Goal: Use online tool/utility: Use online tool/utility

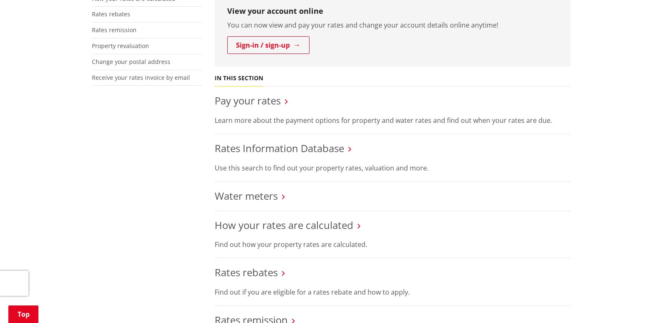
scroll to position [250, 0]
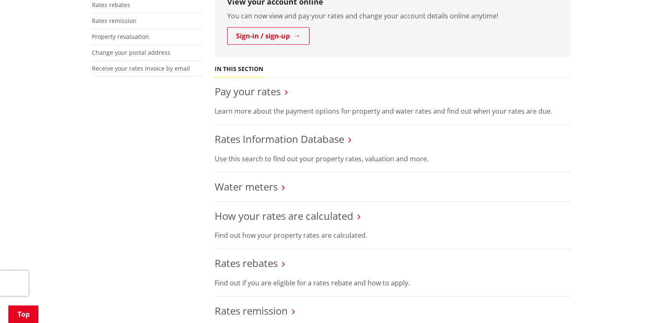
click at [288, 92] on icon at bounding box center [286, 93] width 3 height 8
click at [286, 93] on icon at bounding box center [286, 93] width 3 height 8
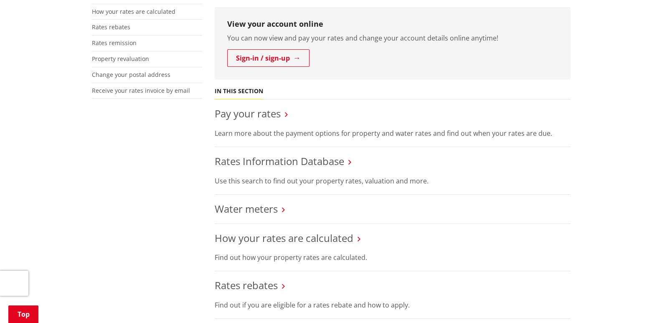
scroll to position [223, 0]
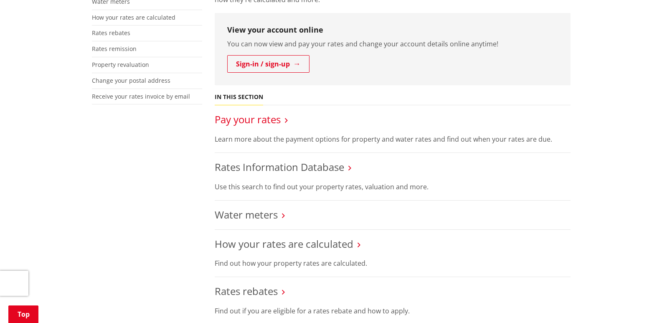
click at [267, 119] on link "Pay your rates" at bounding box center [248, 119] width 66 height 14
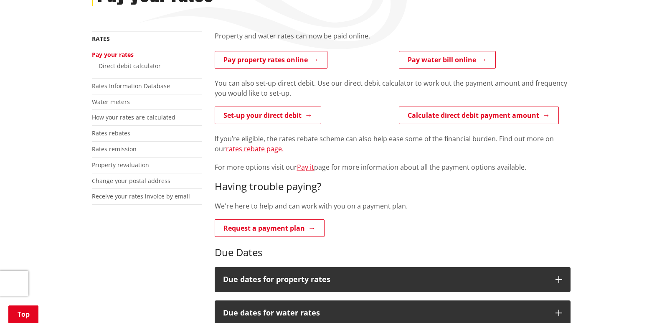
scroll to position [139, 0]
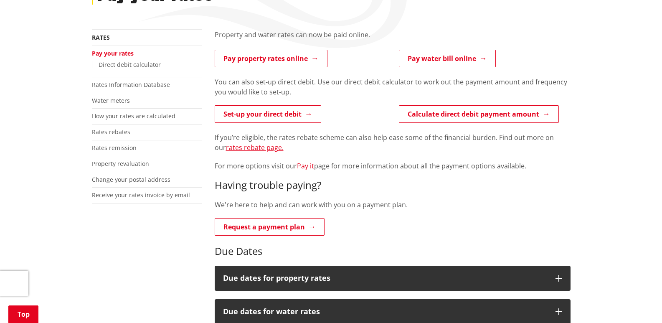
click at [307, 165] on link "Pay it" at bounding box center [305, 165] width 17 height 9
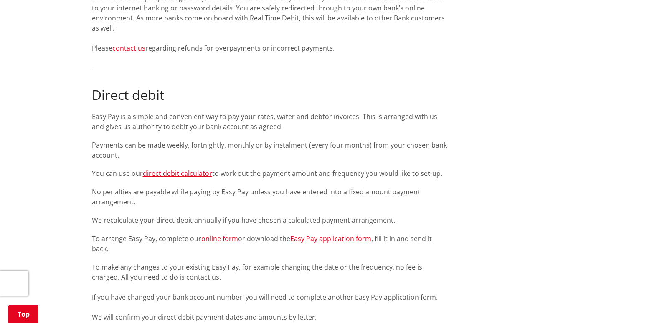
scroll to position [849, 0]
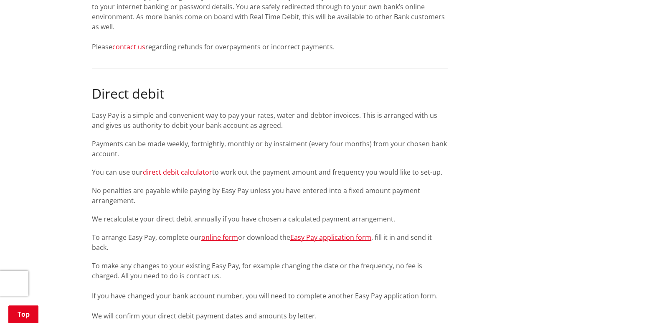
click at [191, 172] on link "direct debit calculator" at bounding box center [177, 171] width 69 height 9
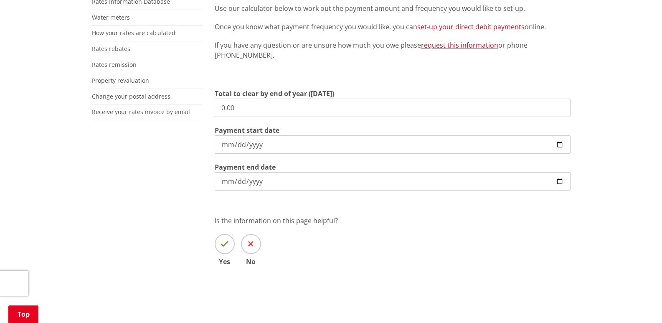
scroll to position [223, 0]
click at [233, 106] on input "0.00" at bounding box center [393, 107] width 356 height 18
type input "0"
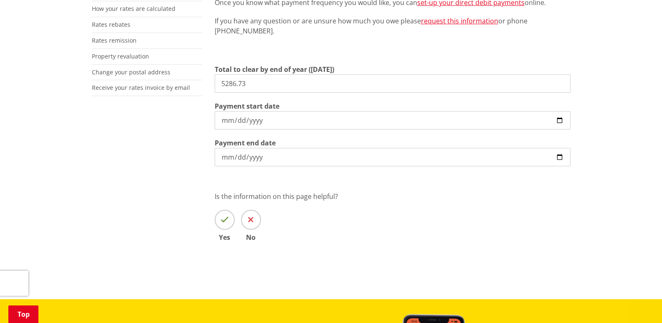
scroll to position [250, 0]
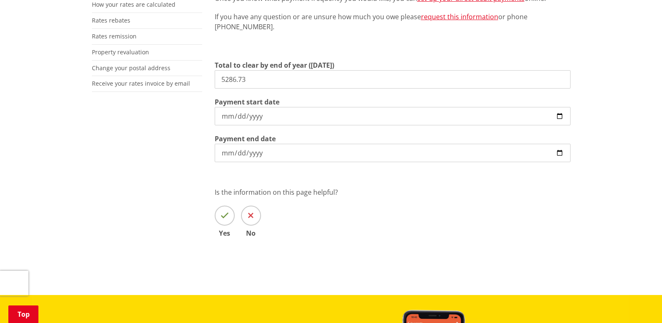
type input "5,286.73"
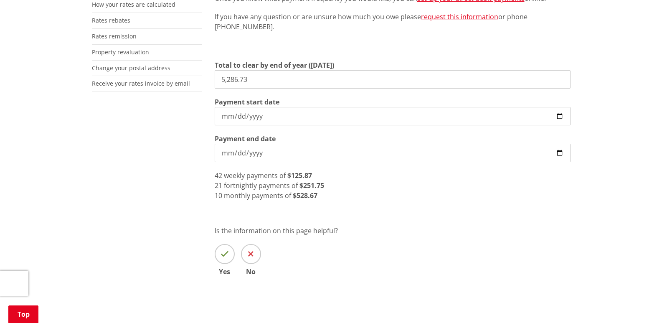
click at [561, 116] on input "2025-09-06" at bounding box center [393, 116] width 356 height 18
type input "2025-09-20"
click at [559, 153] on input "2026-06-30" at bounding box center [393, 153] width 356 height 18
click at [559, 152] on input "2026-09-01" at bounding box center [393, 153] width 356 height 18
type input "2026-09-19"
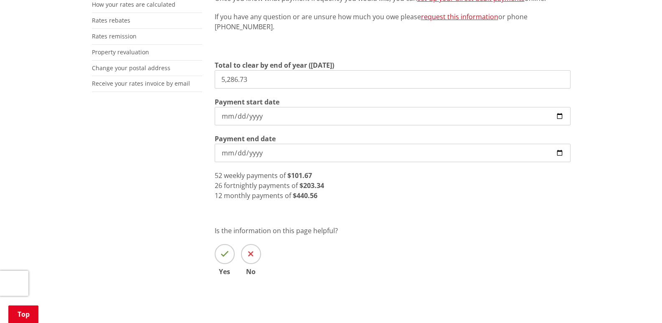
click at [560, 153] on input "2026-09-19" at bounding box center [393, 153] width 356 height 18
click at [478, 223] on div "Direct debit is a simple and convenient way to pay your rates, water and debtor…" at bounding box center [392, 109] width 368 height 382
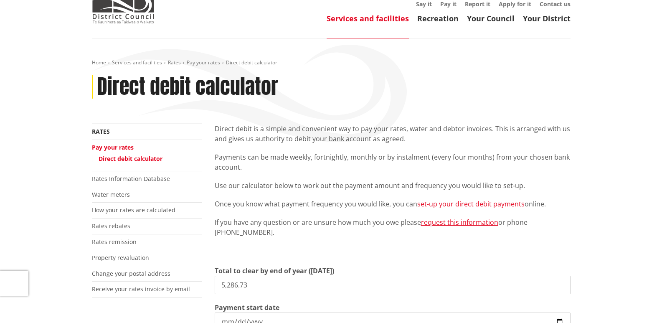
scroll to position [56, 0]
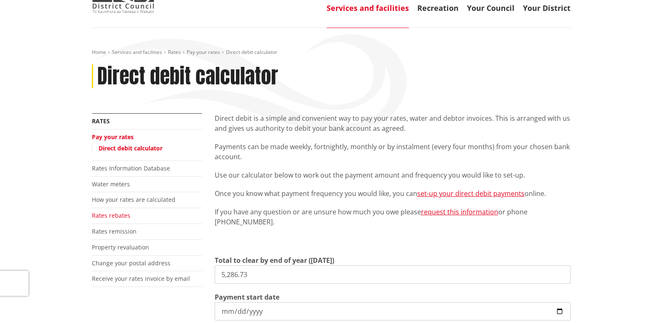
click at [114, 215] on link "Rates rebates" at bounding box center [111, 215] width 38 height 8
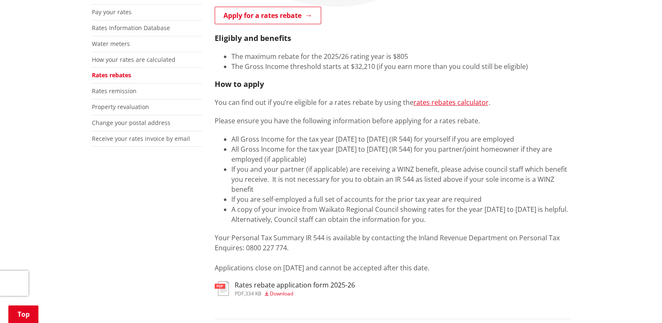
scroll to position [181, 0]
click at [455, 101] on link "rates rebates calculator" at bounding box center [450, 101] width 75 height 9
